Goal: Information Seeking & Learning: Learn about a topic

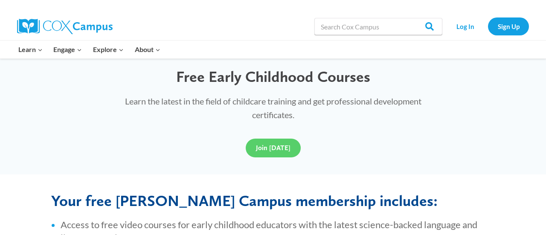
scroll to position [239, 0]
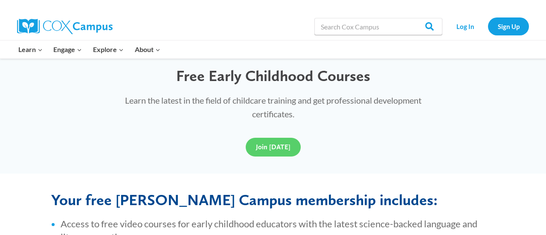
click at [165, 121] on div "Learn the latest in the field of childcare training and get professional develo…" at bounding box center [272, 107] width 347 height 44
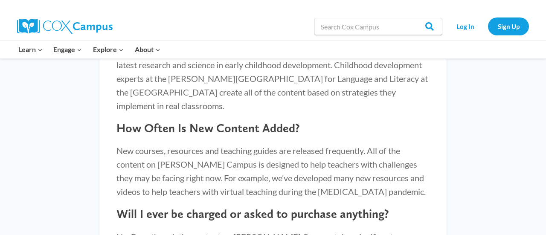
scroll to position [858, 0]
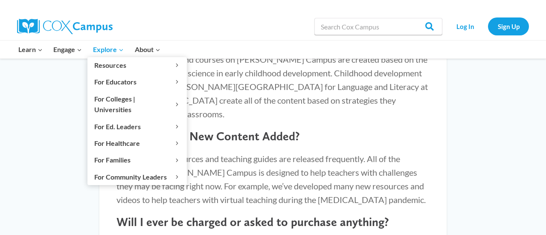
click at [124, 52] on icon "Expand" at bounding box center [121, 50] width 6 height 6
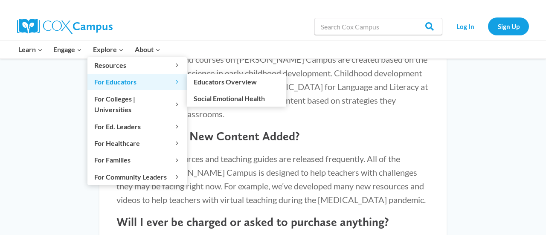
click at [121, 82] on span "For Educators Expand" at bounding box center [137, 81] width 86 height 11
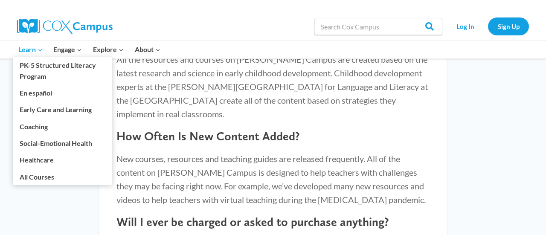
click at [45, 52] on link "Learn Expand" at bounding box center [30, 50] width 35 height 18
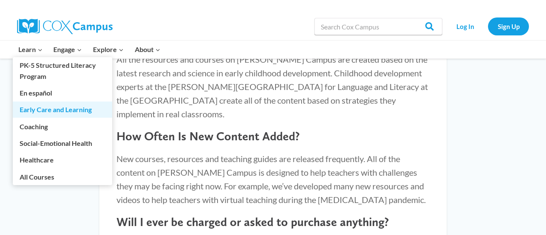
click at [52, 112] on link "Early Care and Learning" at bounding box center [62, 110] width 99 height 16
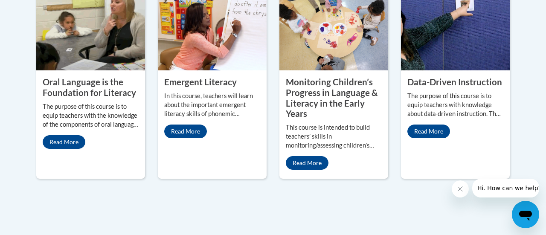
scroll to position [475, 0]
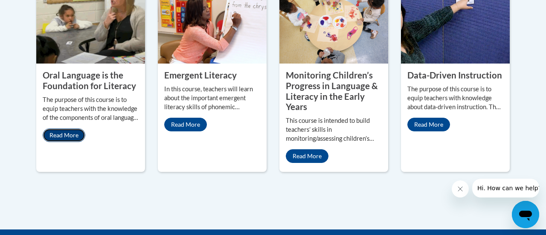
click at [59, 130] on link "Read More" at bounding box center [64, 135] width 43 height 14
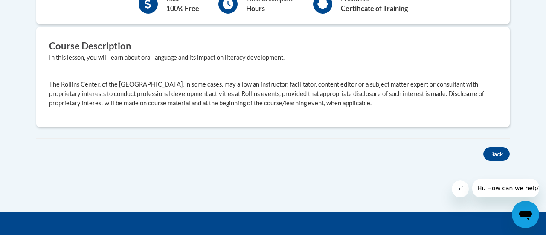
scroll to position [330, 0]
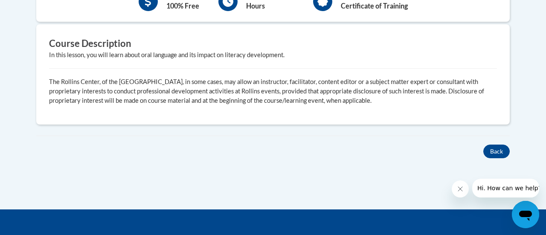
click at [108, 78] on p "The Rollins Center, of the [GEOGRAPHIC_DATA], in some cases, may allow an instr…" at bounding box center [273, 91] width 448 height 28
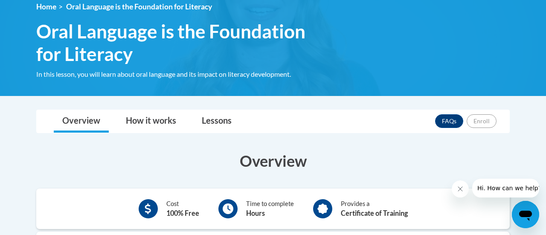
scroll to position [144, 0]
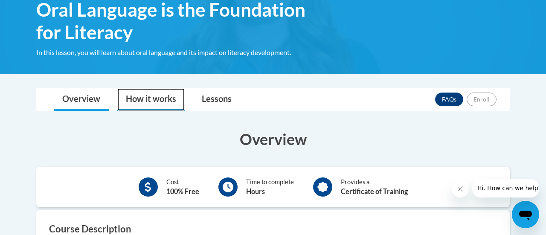
click at [159, 96] on link "How it works" at bounding box center [150, 99] width 67 height 23
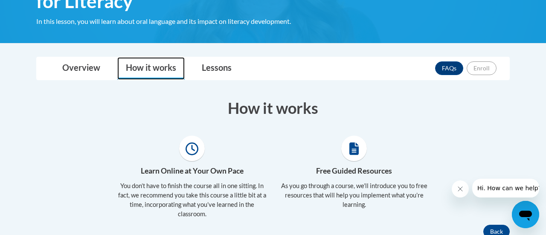
scroll to position [177, 0]
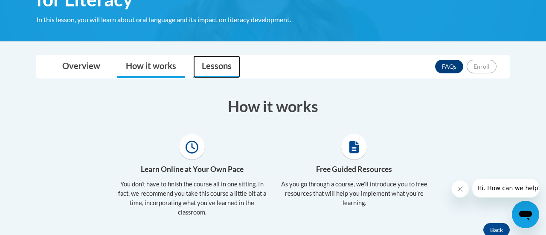
click at [201, 64] on link "Lessons" at bounding box center [216, 66] width 47 height 23
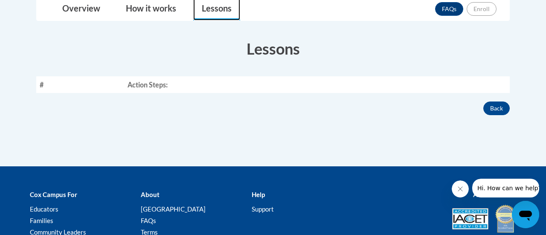
scroll to position [236, 0]
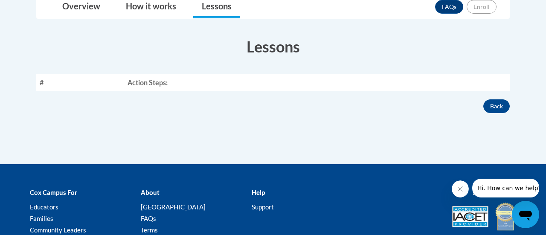
click at [172, 84] on th "Action Steps:" at bounding box center [317, 82] width 386 height 17
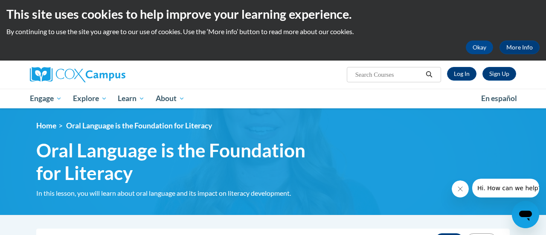
scroll to position [0, 0]
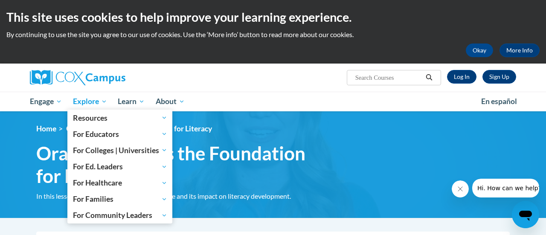
click at [80, 99] on span "Explore" at bounding box center [90, 101] width 34 height 10
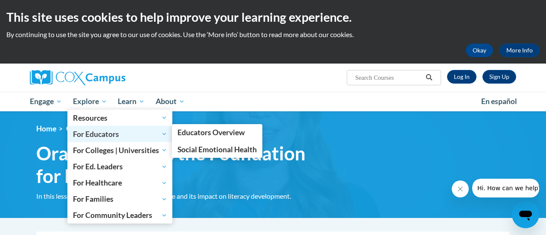
click at [90, 134] on span "For Educators" at bounding box center [120, 134] width 94 height 10
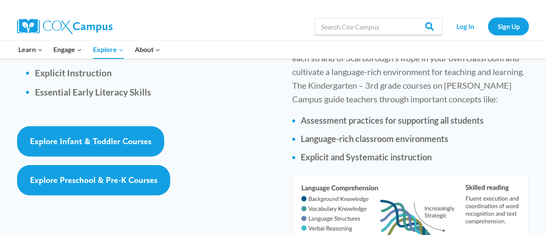
scroll to position [1339, 0]
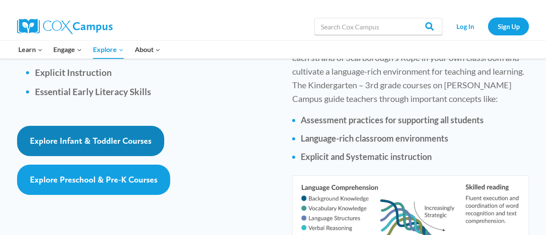
click at [153, 126] on link "Explore Infant & Toddler Courses" at bounding box center [90, 141] width 147 height 30
click at [114, 136] on span "Explore Infant & Toddler Courses" at bounding box center [91, 141] width 122 height 10
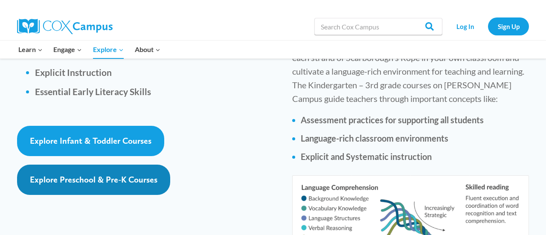
click at [147, 175] on span "Explore Preschool & Pre-K Courses" at bounding box center [94, 180] width 128 height 10
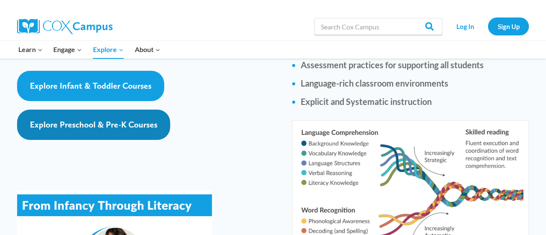
scroll to position [1400, 0]
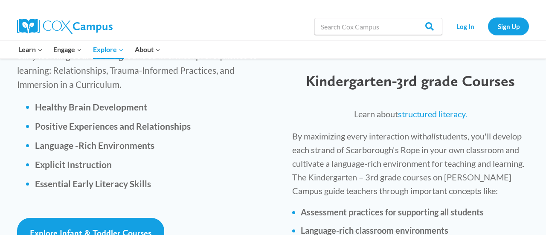
scroll to position [1242, 0]
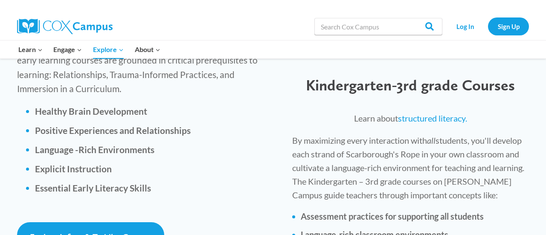
click at [349, 211] on strong "Assessment practices for supporting all students" at bounding box center [392, 216] width 183 height 10
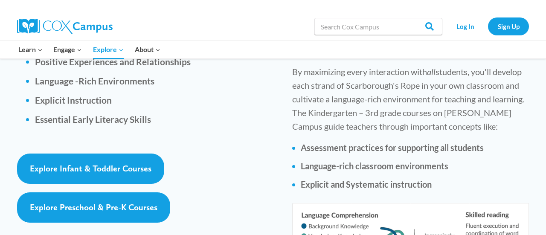
scroll to position [1312, 0]
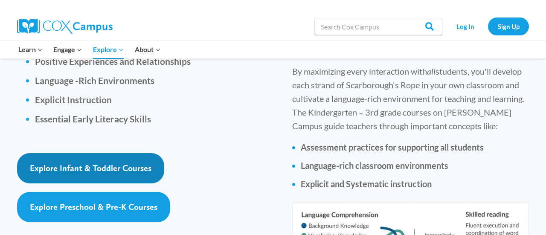
click at [160, 153] on link "Explore Infant & Toddler Courses" at bounding box center [90, 168] width 147 height 30
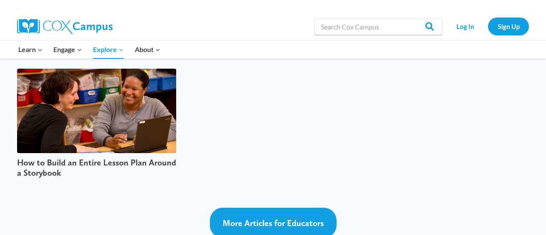
scroll to position [2190, 0]
